Goal: Information Seeking & Learning: Check status

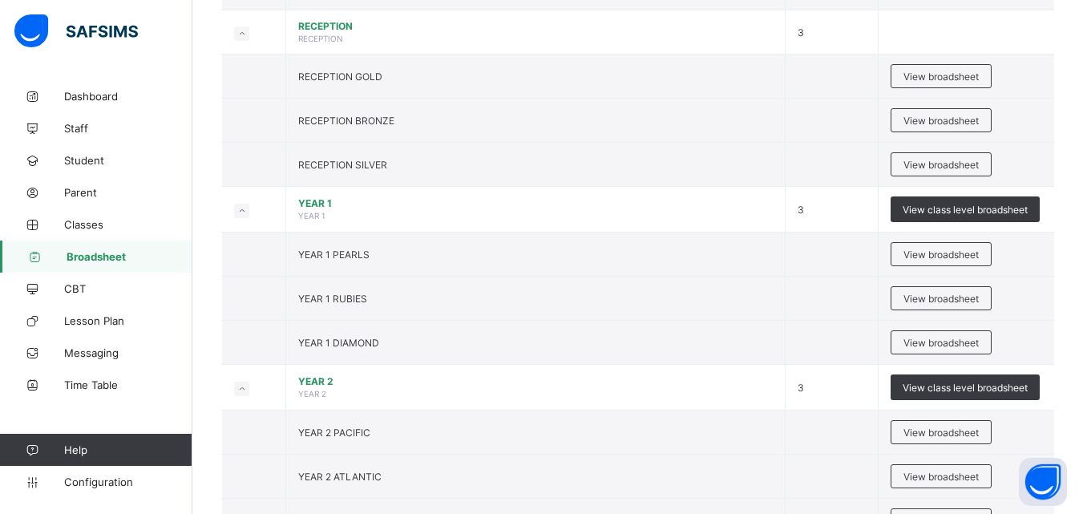
scroll to position [553, 0]
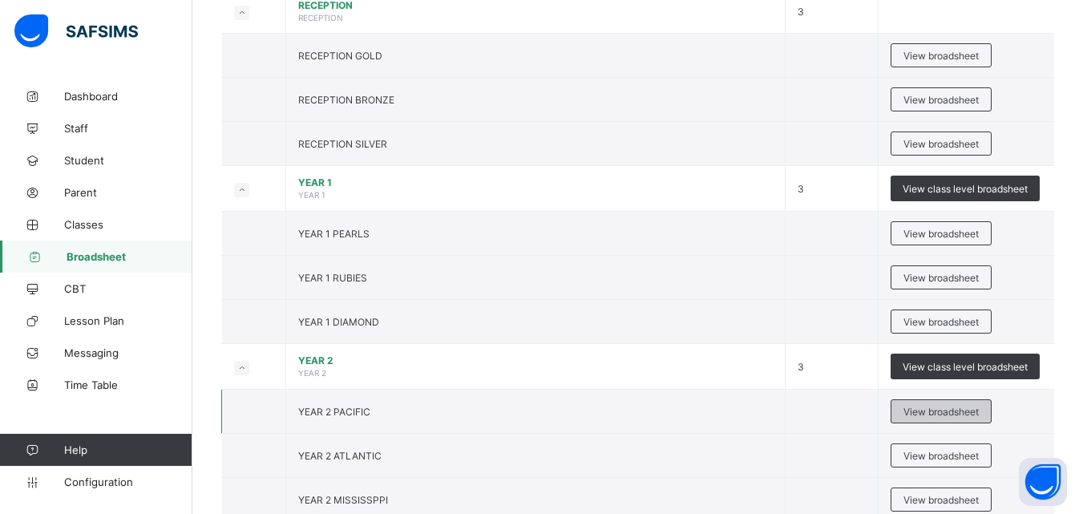
click at [928, 415] on span "View broadsheet" at bounding box center [941, 412] width 75 height 12
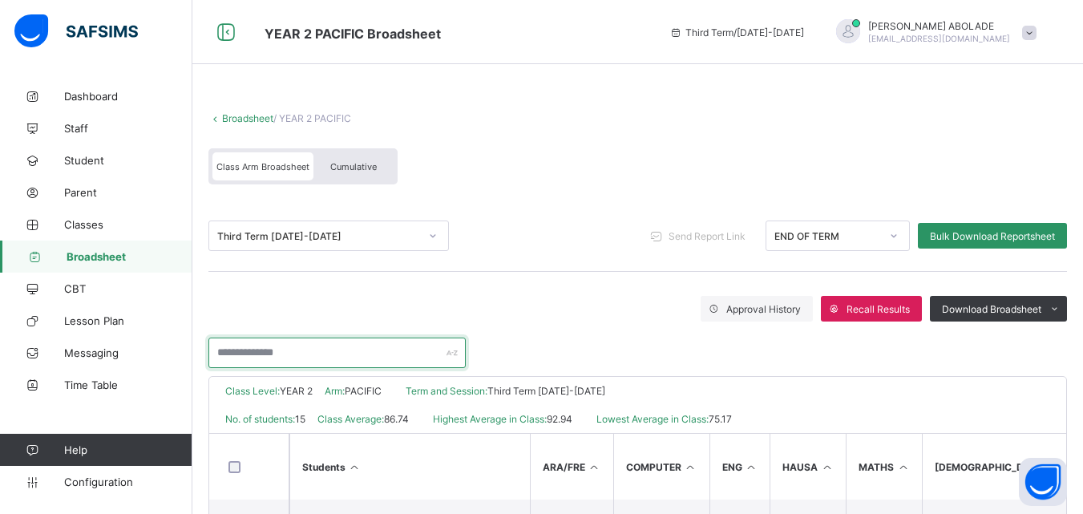
click at [296, 354] on input "text" at bounding box center [336, 353] width 257 height 30
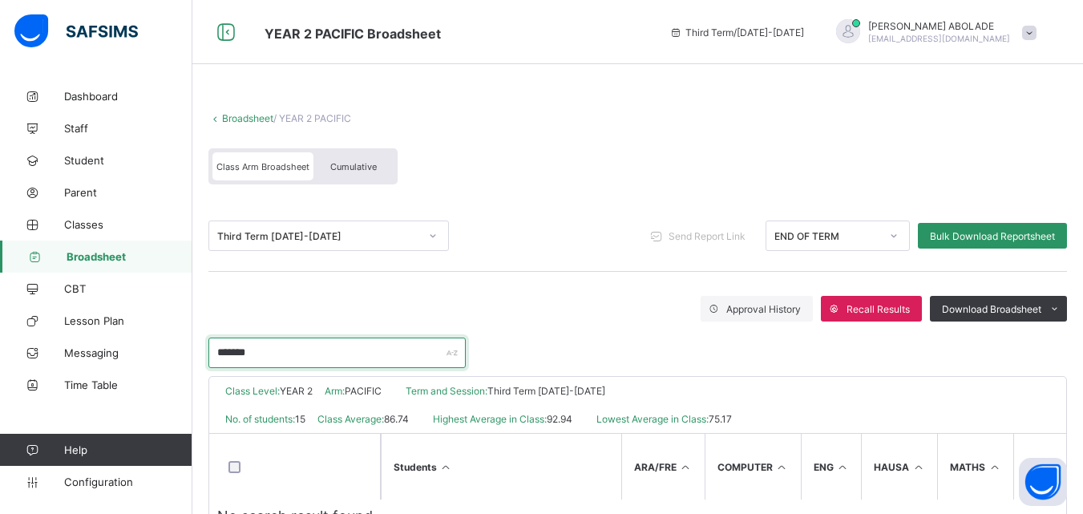
scroll to position [58, 0]
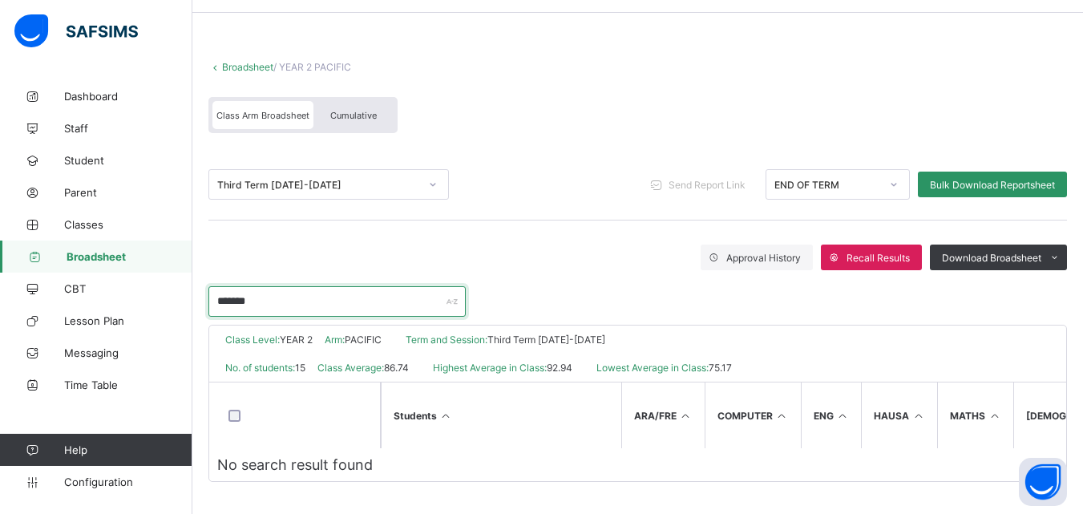
type input "******"
click at [100, 258] on span "Broadsheet" at bounding box center [130, 256] width 126 height 13
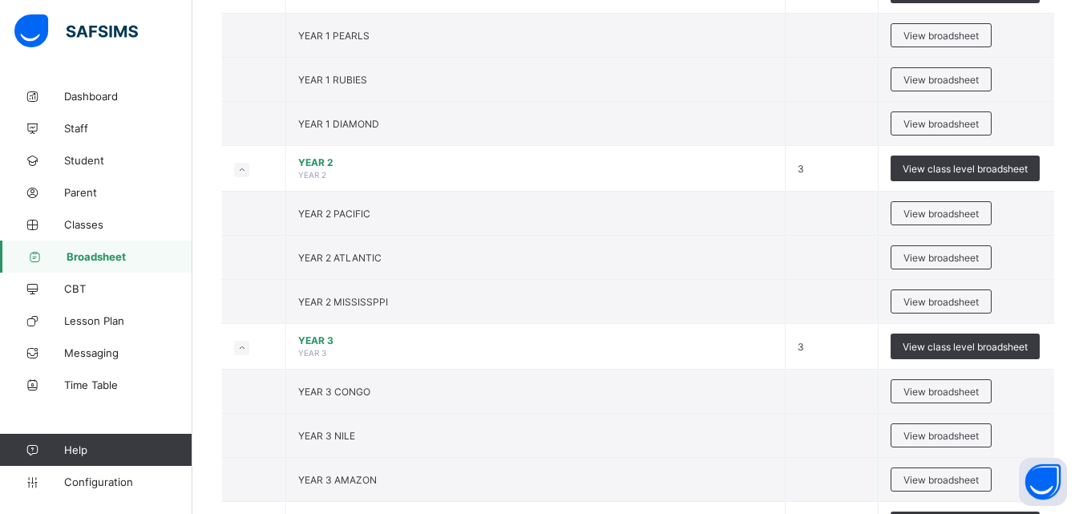
scroll to position [743, 0]
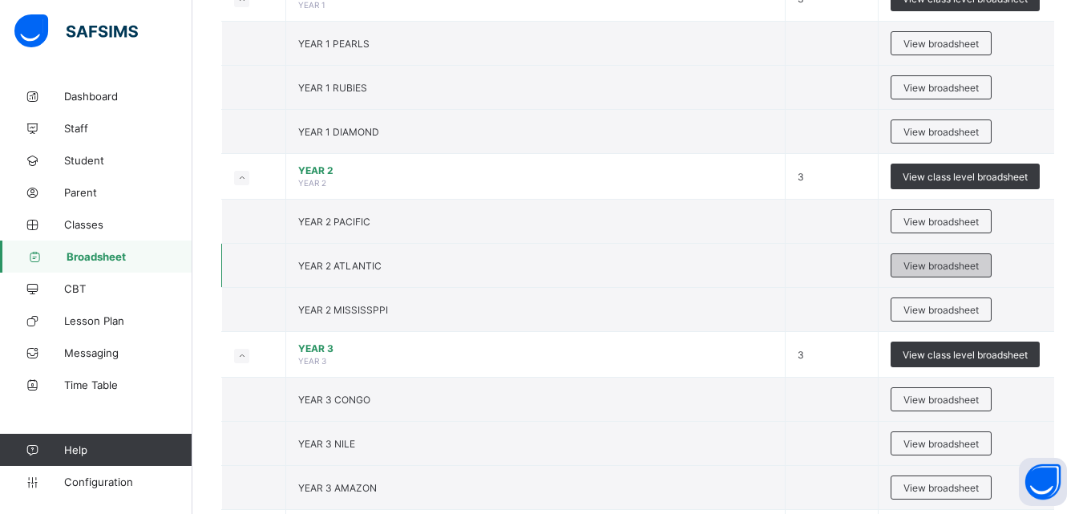
click at [947, 267] on span "View broadsheet" at bounding box center [941, 266] width 75 height 12
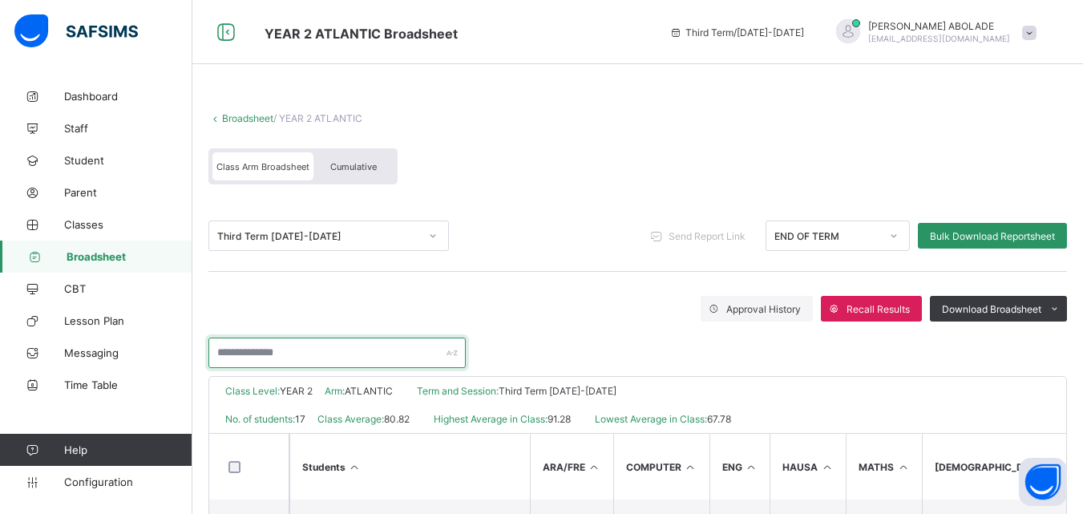
click at [411, 354] on input "text" at bounding box center [336, 353] width 257 height 30
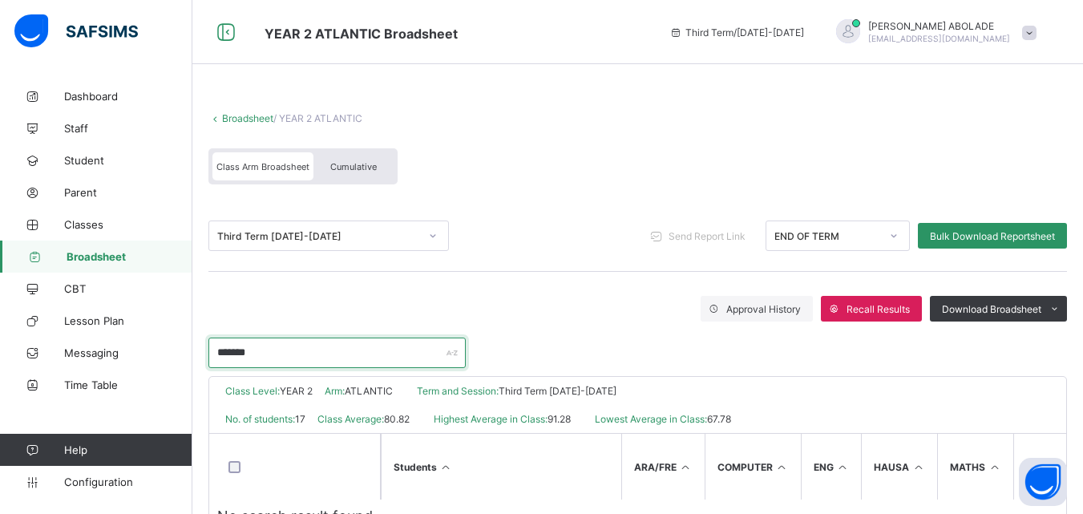
click at [382, 362] on input "******" at bounding box center [336, 353] width 257 height 30
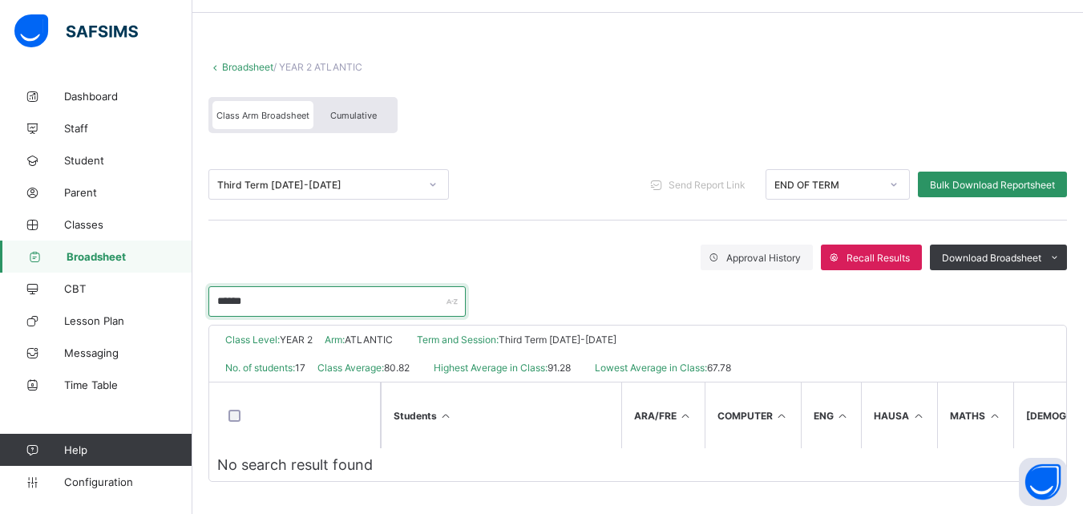
click at [372, 291] on input "******" at bounding box center [336, 301] width 257 height 30
type input "*"
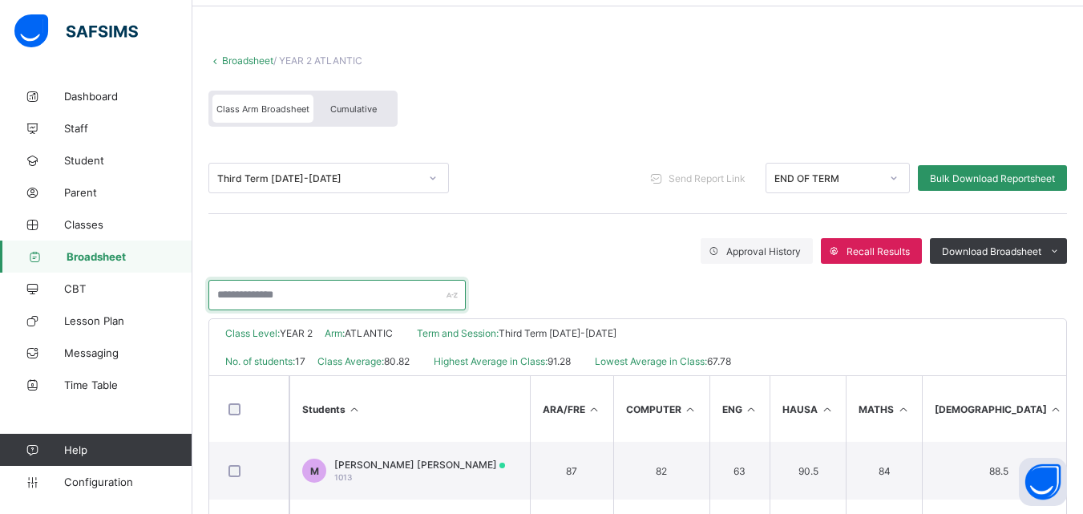
type input "*"
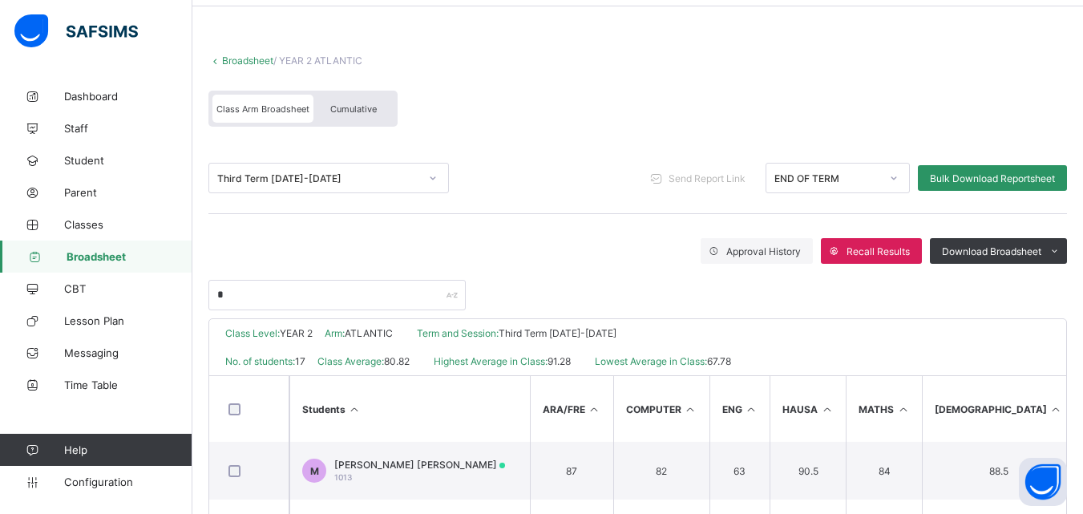
click at [74, 267] on link "Broadsheet" at bounding box center [96, 257] width 192 height 32
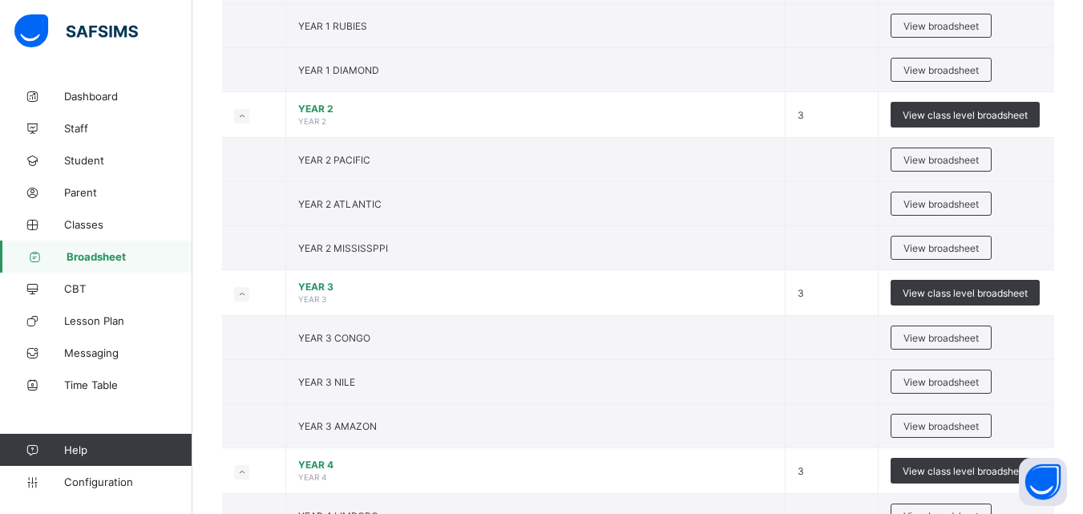
scroll to position [834, 0]
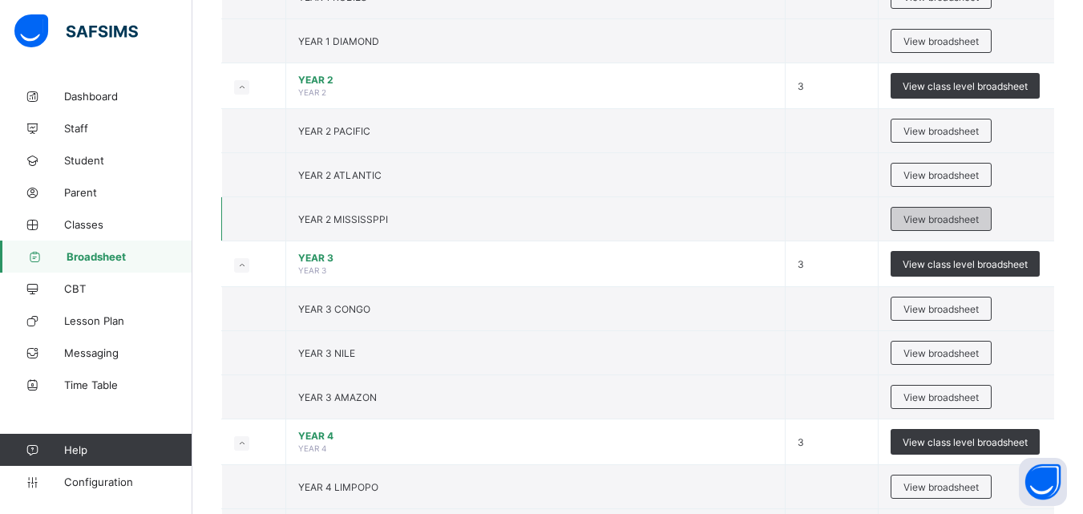
click at [929, 221] on span "View broadsheet" at bounding box center [941, 219] width 75 height 12
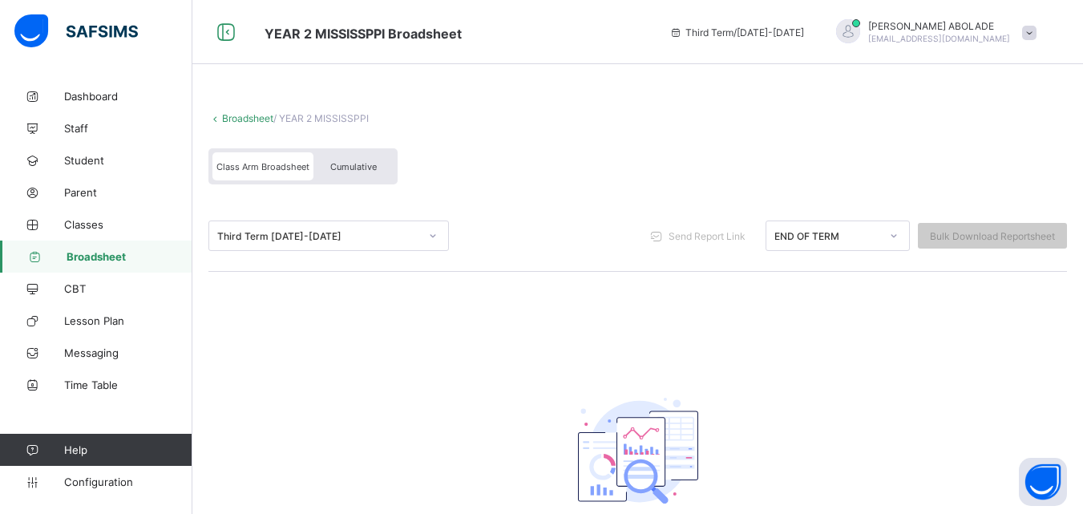
click at [95, 253] on span "Broadsheet" at bounding box center [130, 256] width 126 height 13
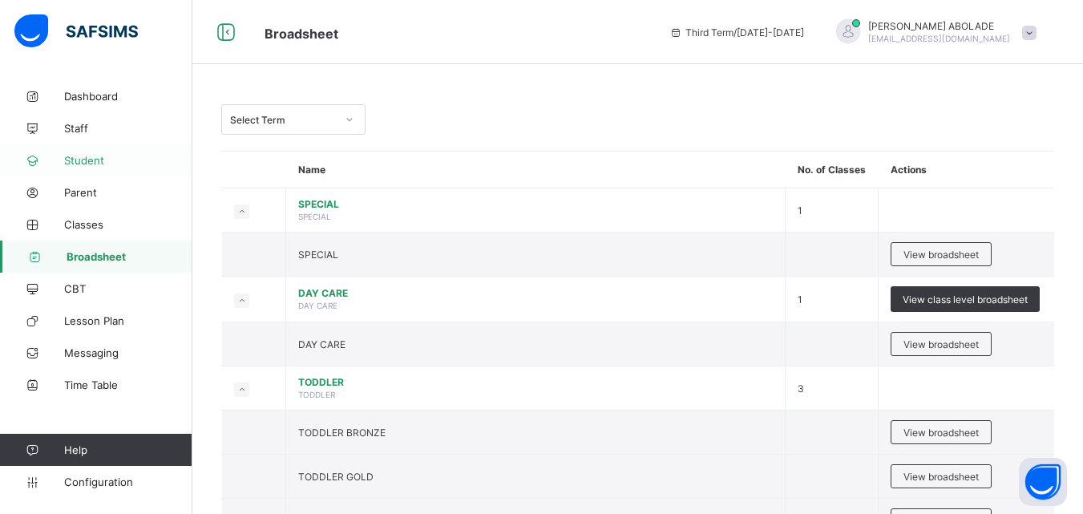
click at [95, 168] on link "Student" at bounding box center [96, 160] width 192 height 32
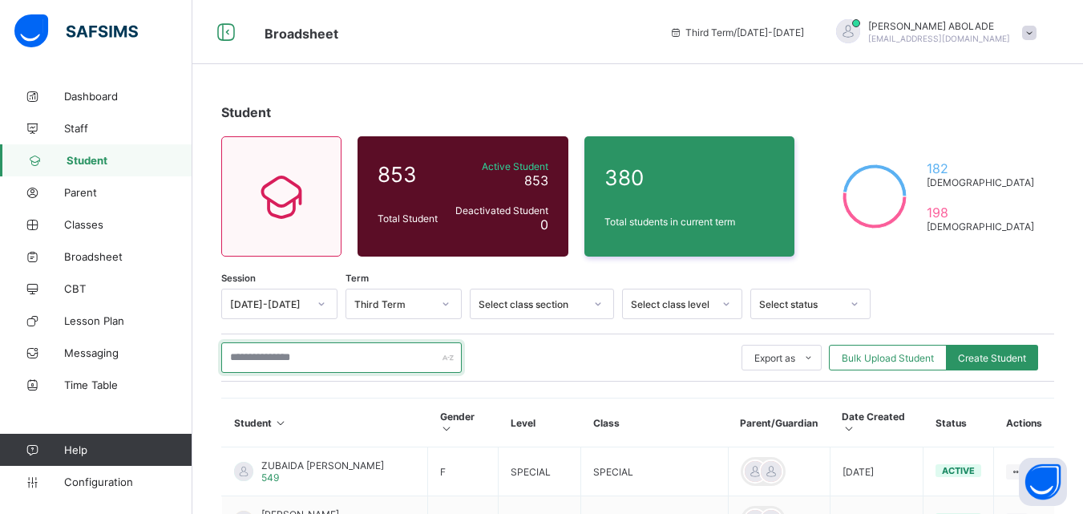
click at [316, 364] on input "text" at bounding box center [341, 357] width 241 height 30
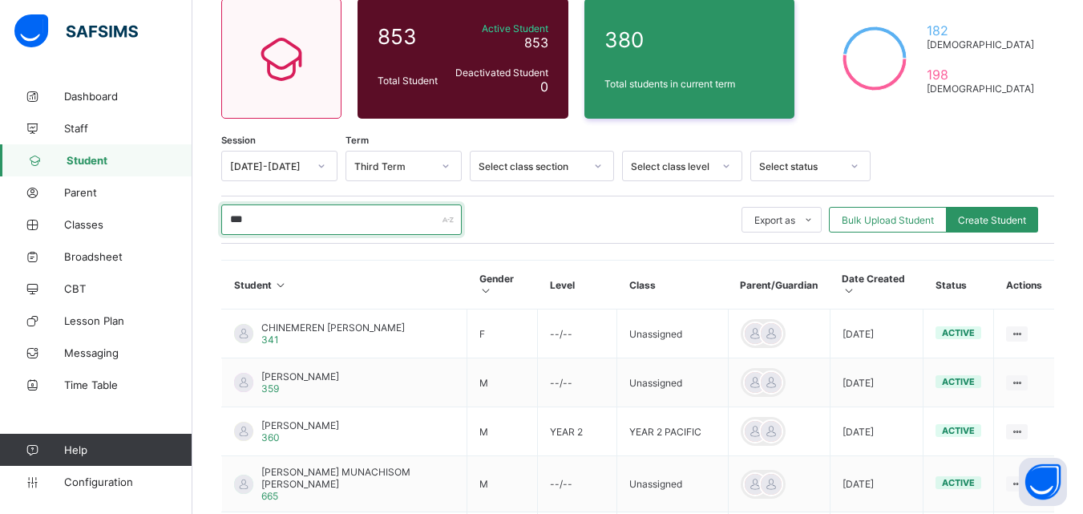
scroll to position [144, 0]
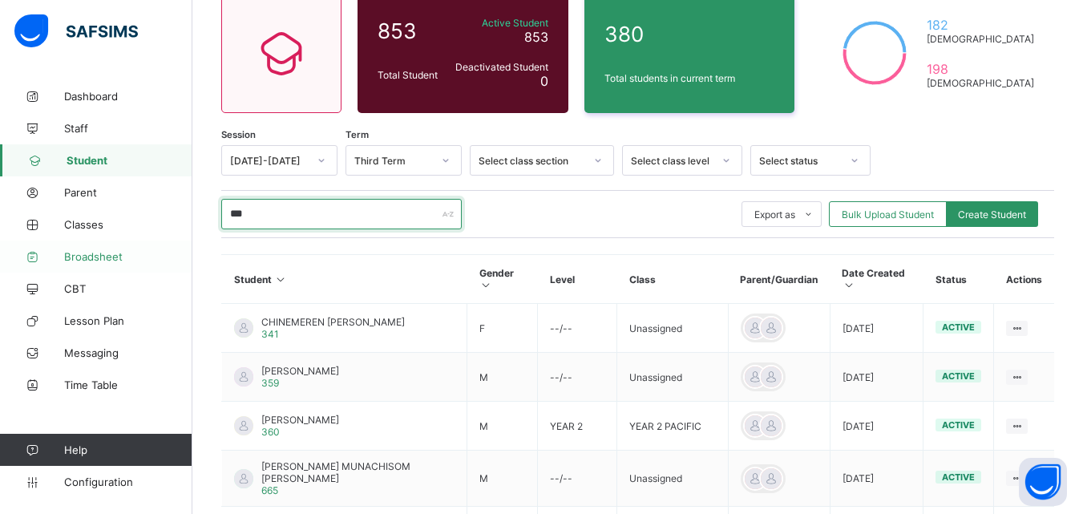
type input "***"
click at [91, 256] on span "Broadsheet" at bounding box center [128, 256] width 128 height 13
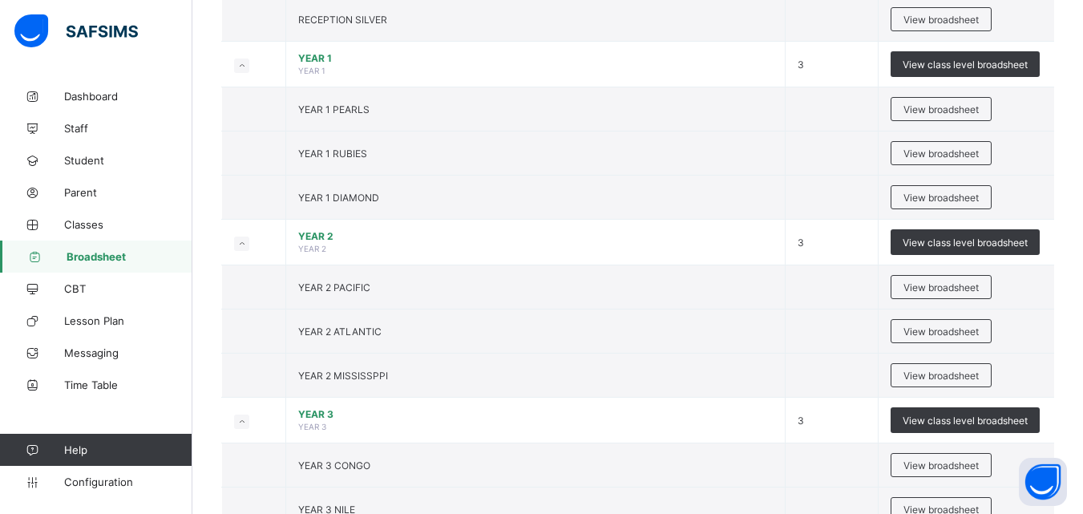
scroll to position [694, 0]
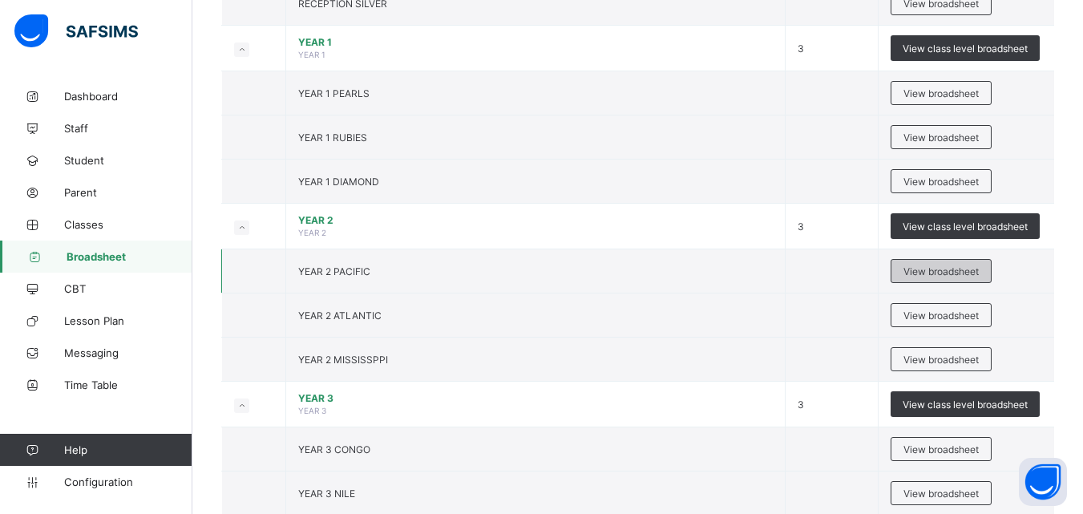
click at [940, 273] on span "View broadsheet" at bounding box center [941, 271] width 75 height 12
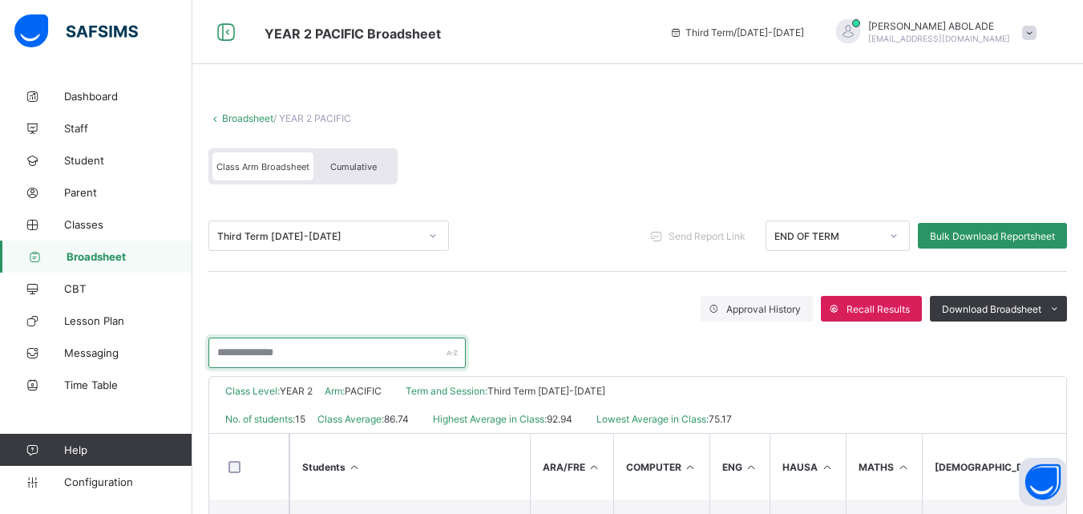
click at [322, 344] on input "text" at bounding box center [336, 353] width 257 height 30
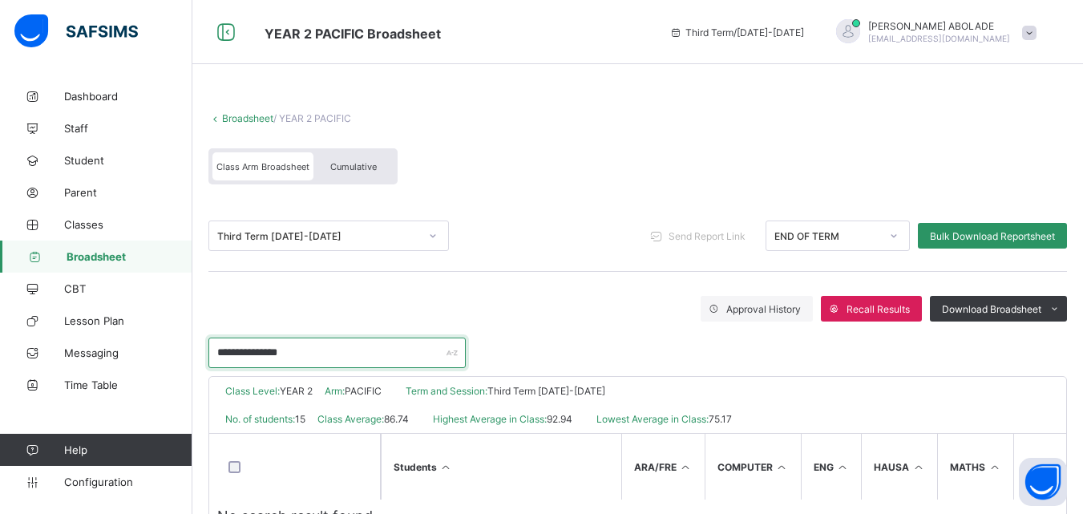
scroll to position [58, 0]
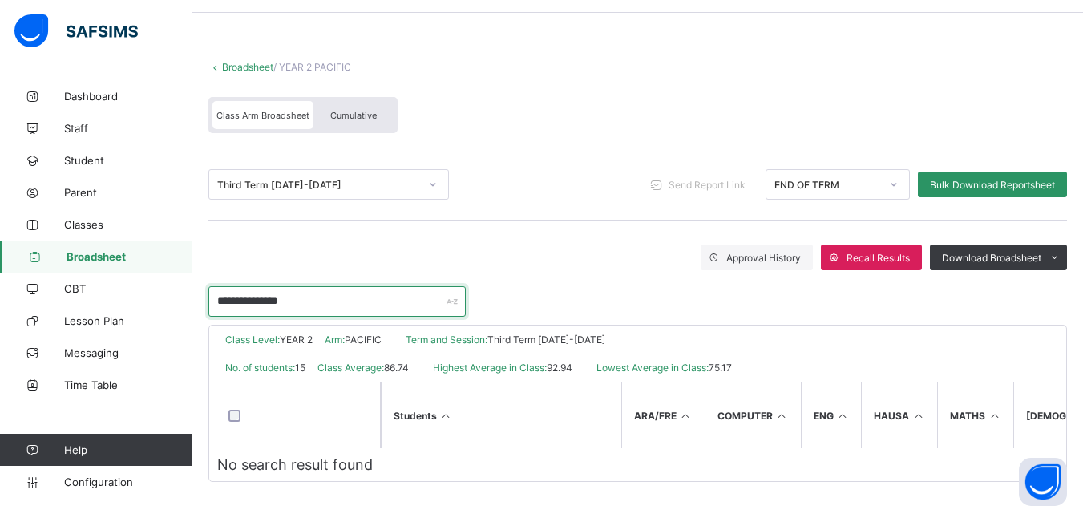
click at [380, 289] on input "**********" at bounding box center [336, 301] width 257 height 30
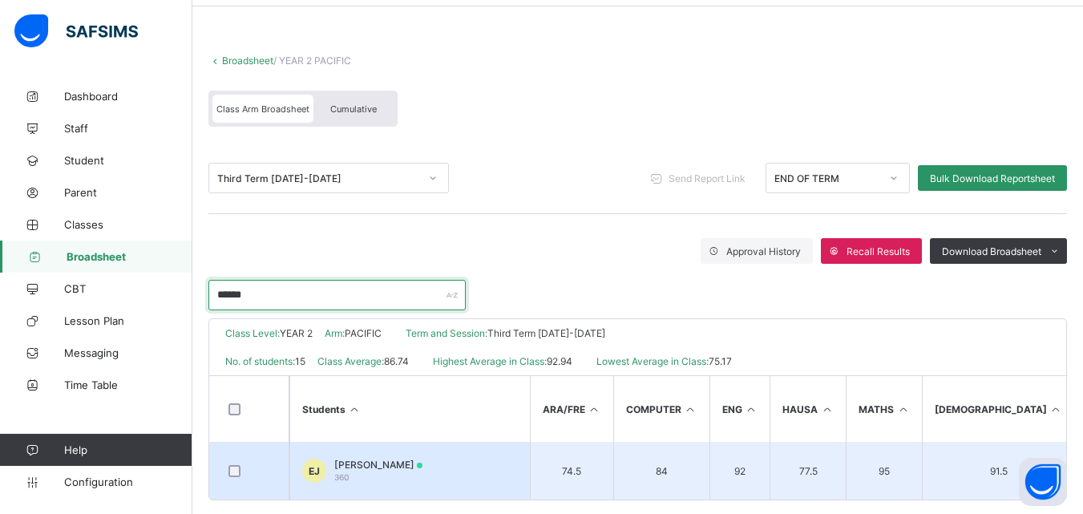
type input "******"
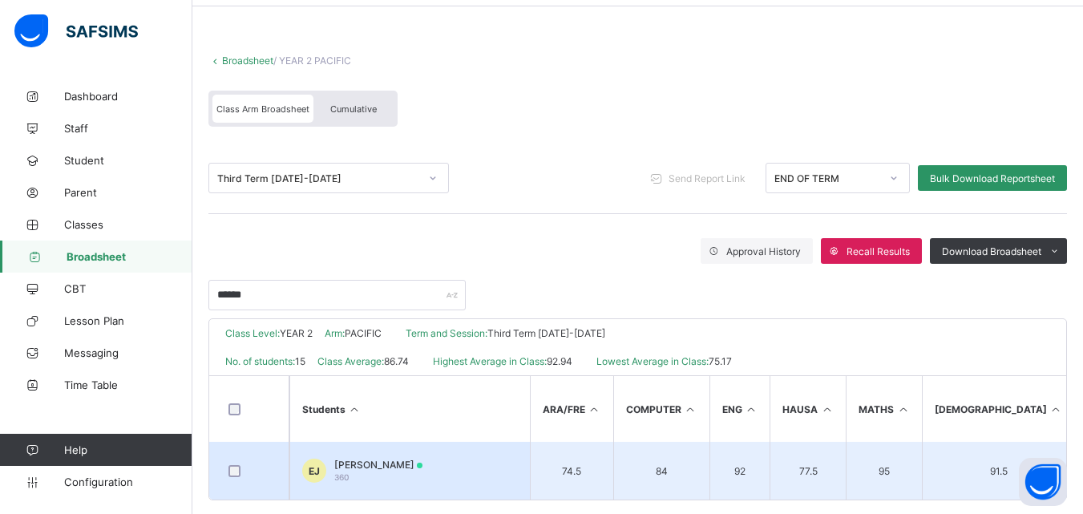
click at [380, 471] on div "[PERSON_NAME] 360" at bounding box center [378, 471] width 88 height 24
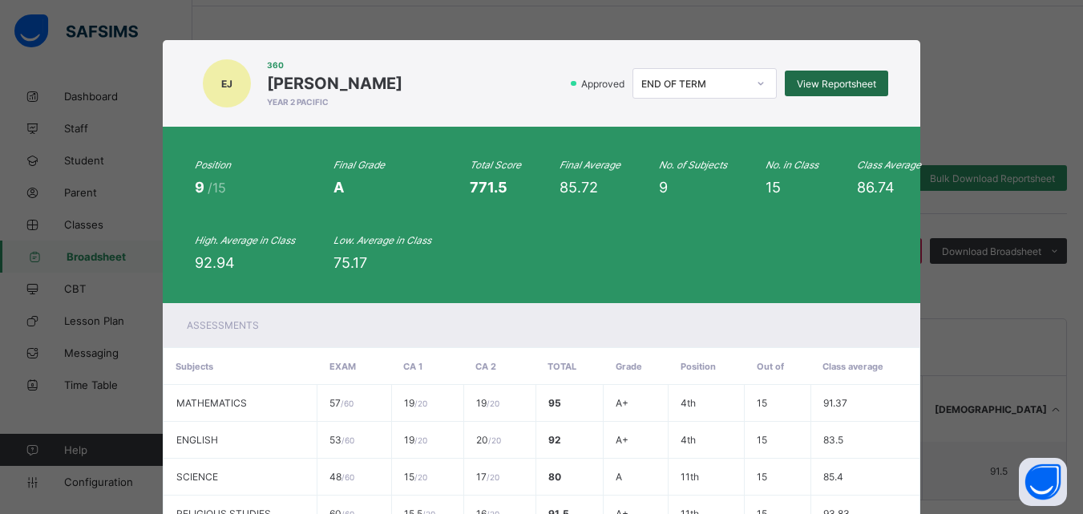
click at [842, 85] on span "View Reportsheet" at bounding box center [836, 84] width 79 height 12
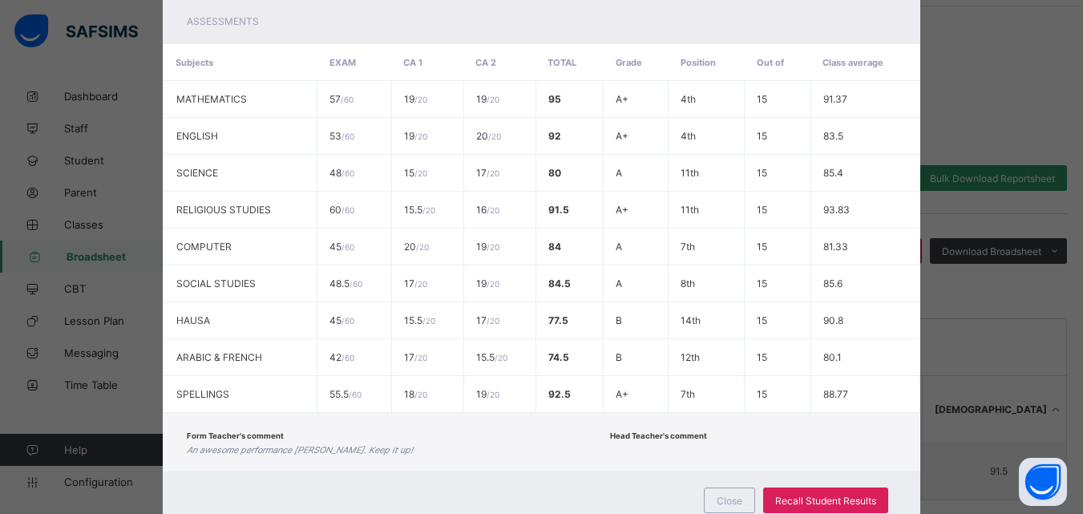
scroll to position [359, 0]
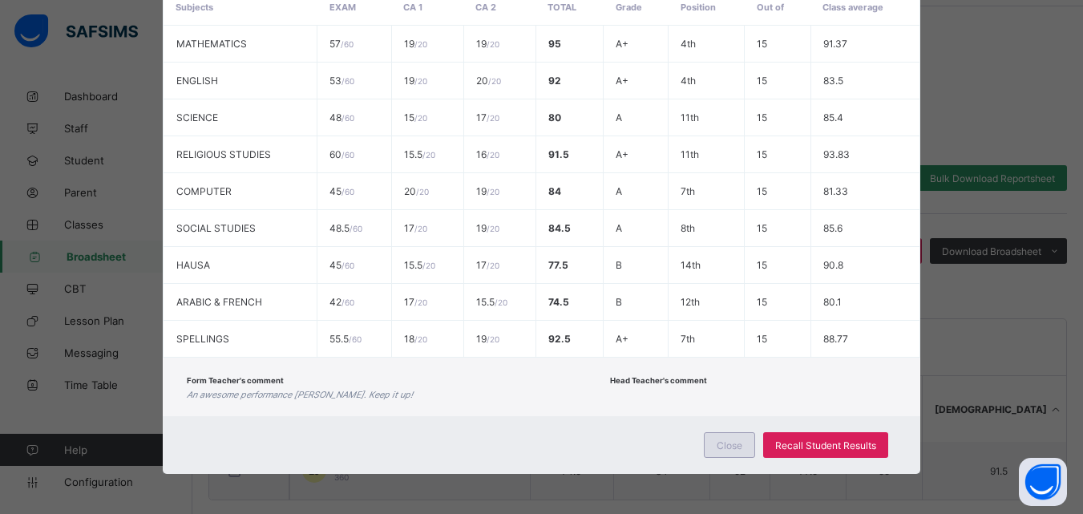
click at [730, 446] on span "Close" at bounding box center [730, 445] width 26 height 12
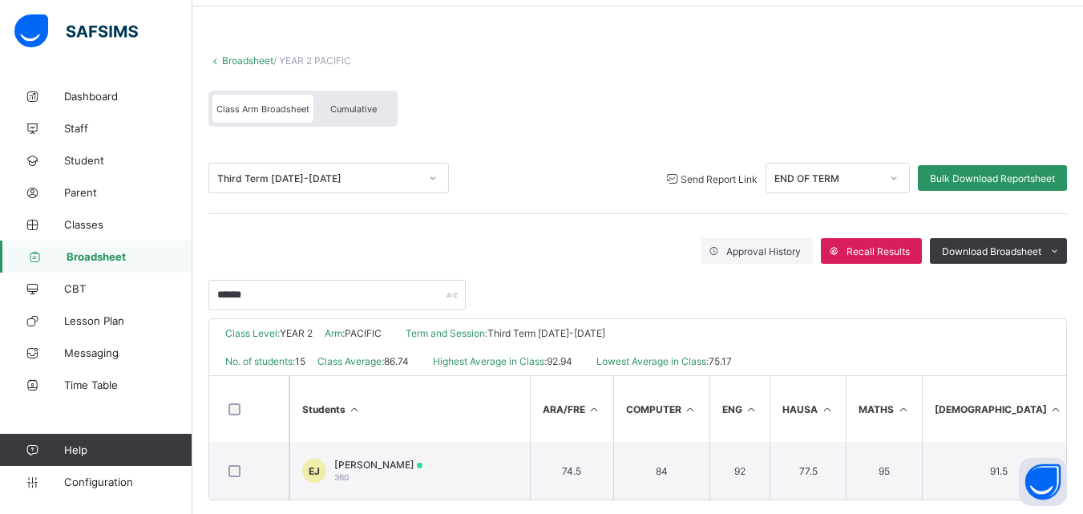
scroll to position [83, 0]
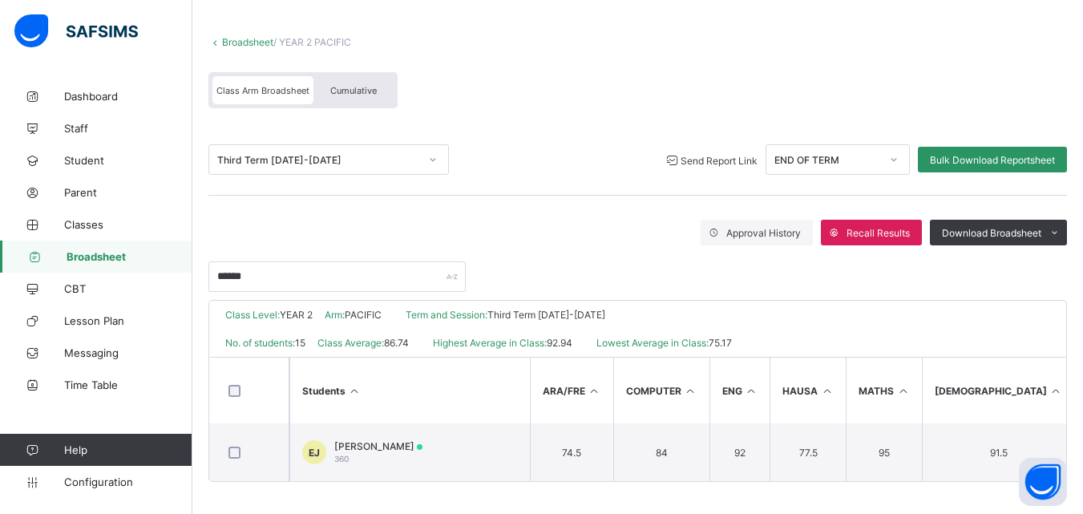
click at [716, 155] on span "Send Report Link" at bounding box center [719, 161] width 77 height 12
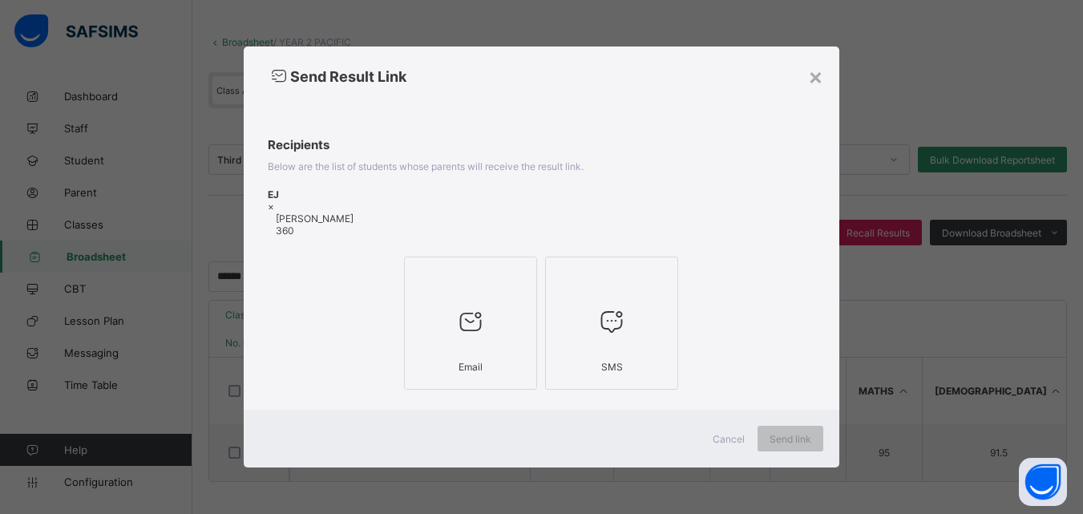
click at [475, 327] on icon at bounding box center [471, 321] width 34 height 29
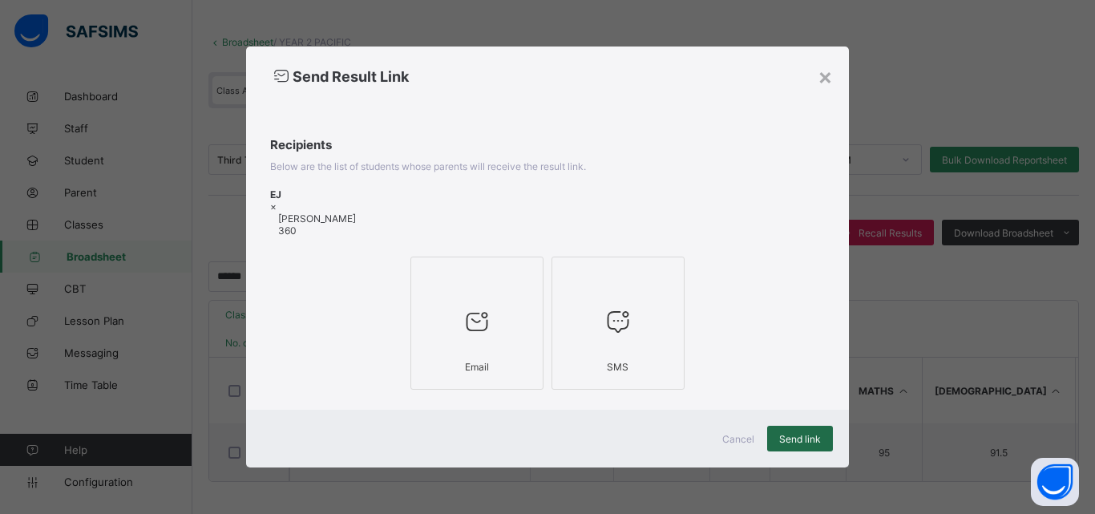
click at [813, 433] on span "Send link" at bounding box center [800, 439] width 42 height 12
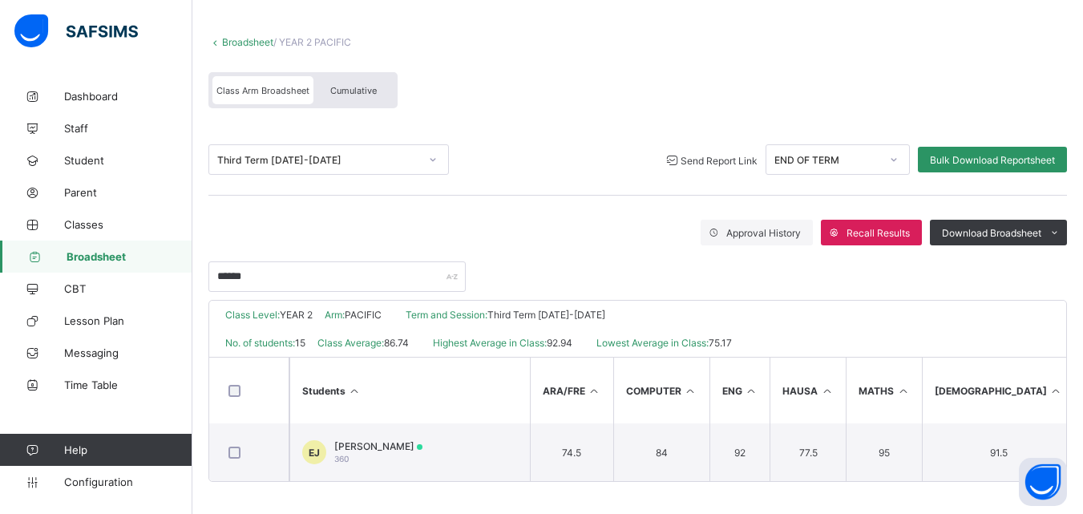
click at [674, 152] on icon at bounding box center [672, 159] width 17 height 15
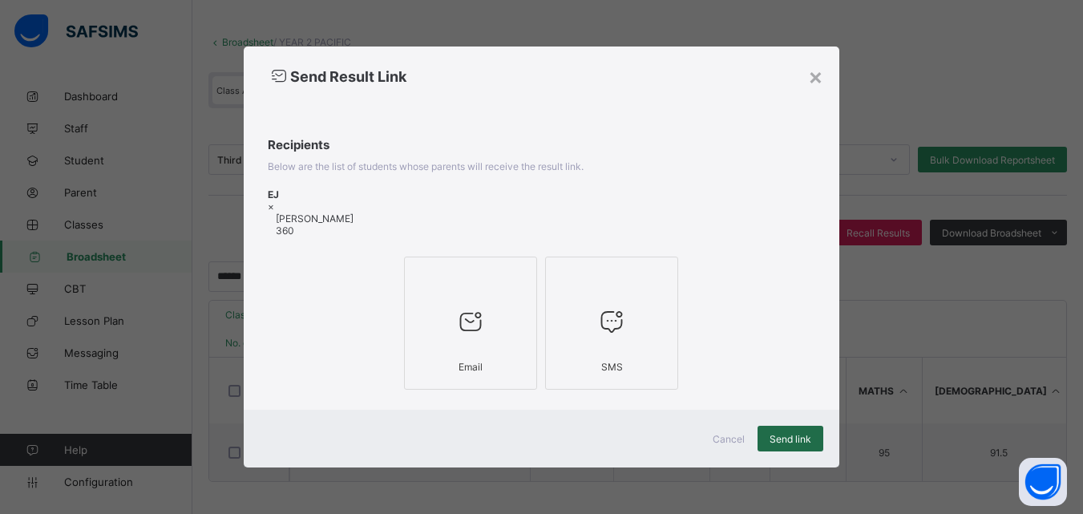
click at [795, 434] on span "Send link" at bounding box center [791, 439] width 42 height 12
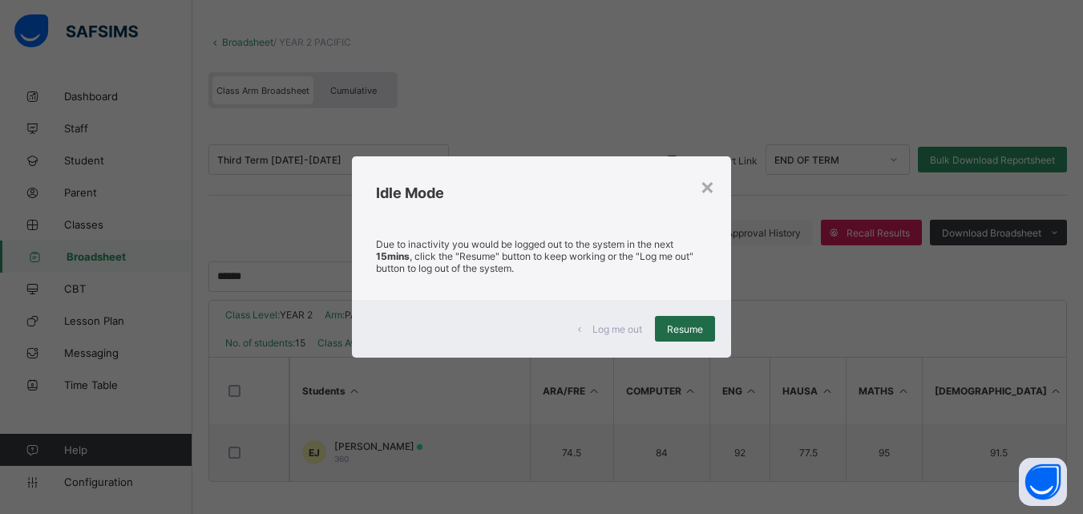
click at [694, 330] on span "Resume" at bounding box center [685, 329] width 36 height 12
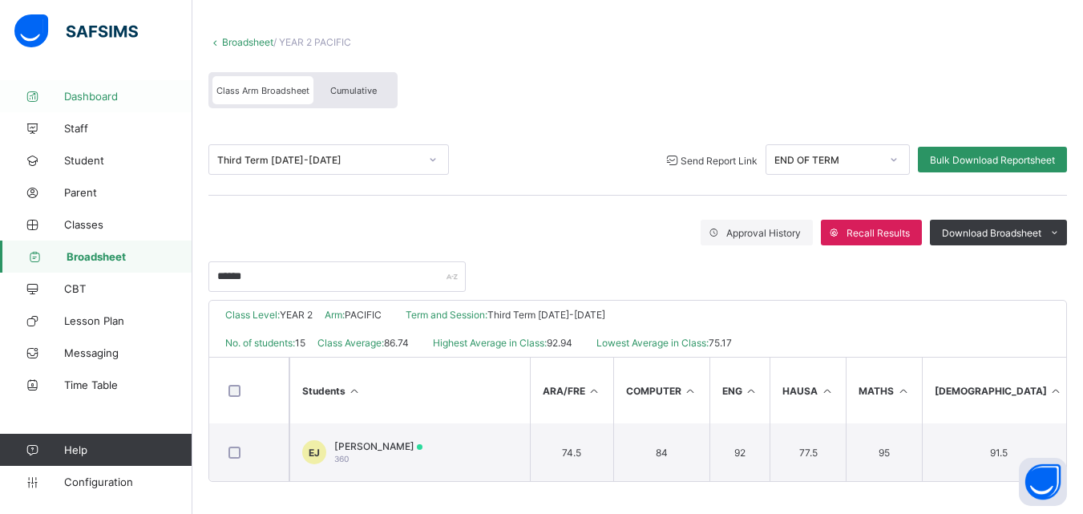
click at [100, 98] on span "Dashboard" at bounding box center [128, 96] width 128 height 13
